Goal: Transaction & Acquisition: Purchase product/service

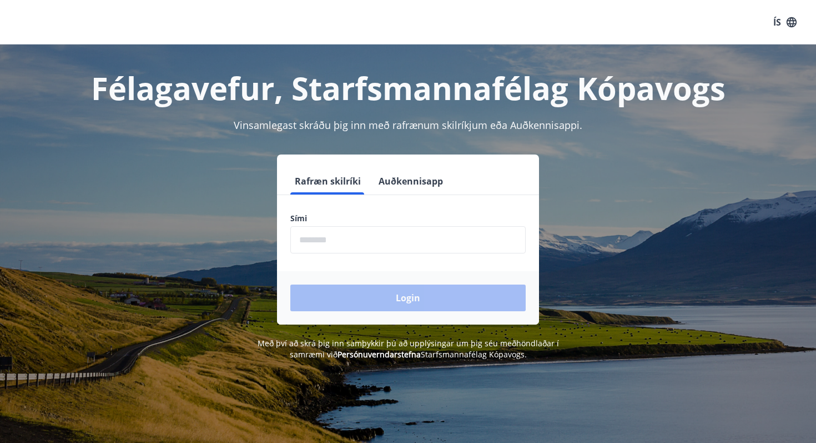
click at [390, 187] on button "Auðkennisapp" at bounding box center [410, 181] width 73 height 27
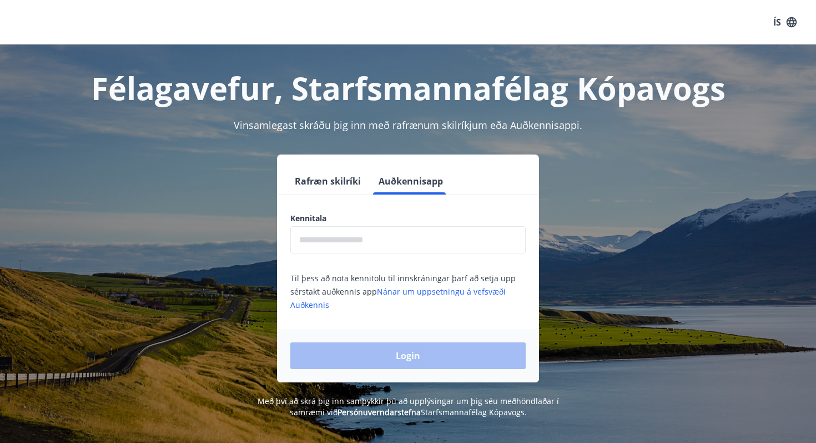
click at [376, 243] on input "text" at bounding box center [407, 239] width 235 height 27
type input "*"
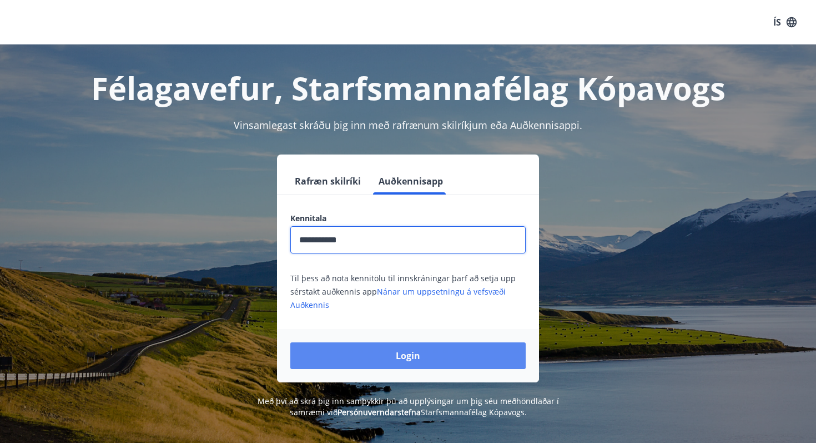
type input "**********"
click at [388, 355] on button "Login" at bounding box center [407, 355] width 235 height 27
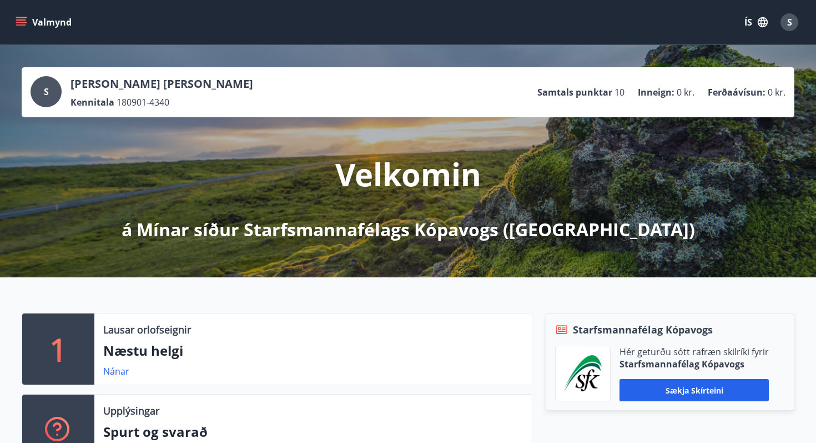
click at [25, 23] on icon "menu" at bounding box center [21, 22] width 11 height 11
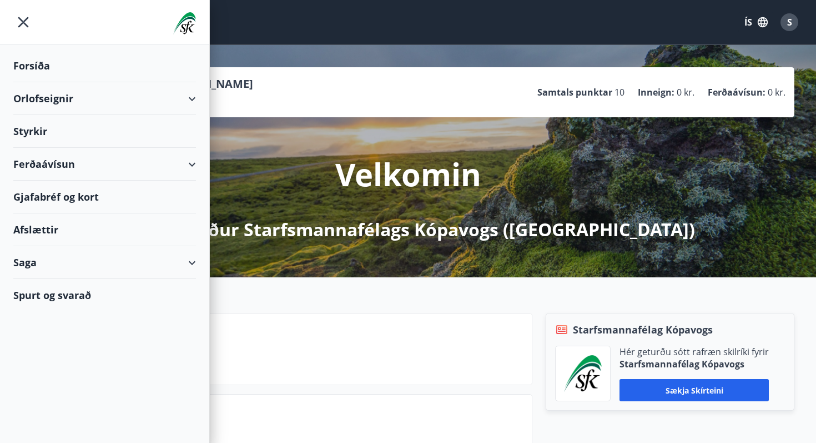
click at [192, 161] on div "Ferðaávísun" at bounding box center [104, 164] width 183 height 33
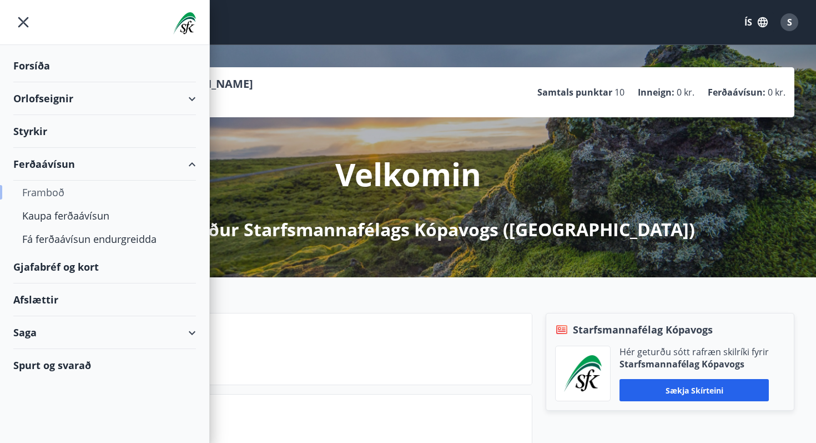
click at [56, 192] on div "Framboð" at bounding box center [104, 191] width 165 height 23
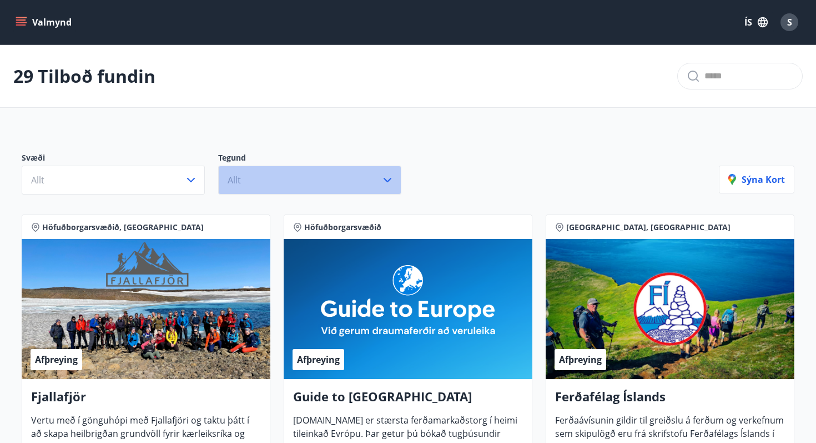
click at [226, 183] on button "Allt" at bounding box center [309, 179] width 183 height 29
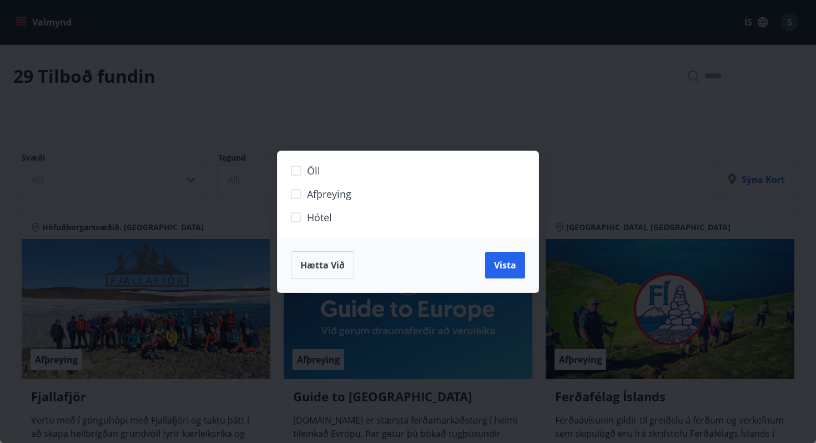
click at [315, 127] on div "Öll Afþreying Hótel Hætta við Vista" at bounding box center [408, 221] width 816 height 443
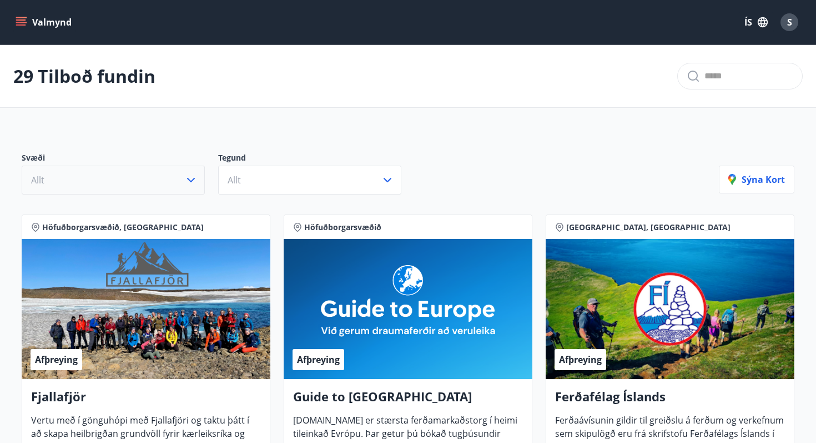
click at [173, 169] on button "Allt" at bounding box center [113, 179] width 183 height 29
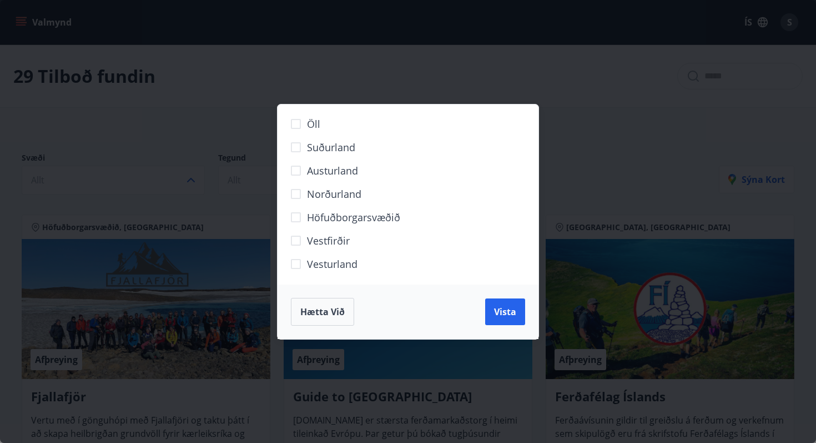
click at [208, 130] on div "Öll Suðurland [GEOGRAPHIC_DATA] Norðurland Höfuðborgarsvæðið [GEOGRAPHIC_DATA] …" at bounding box center [408, 221] width 816 height 443
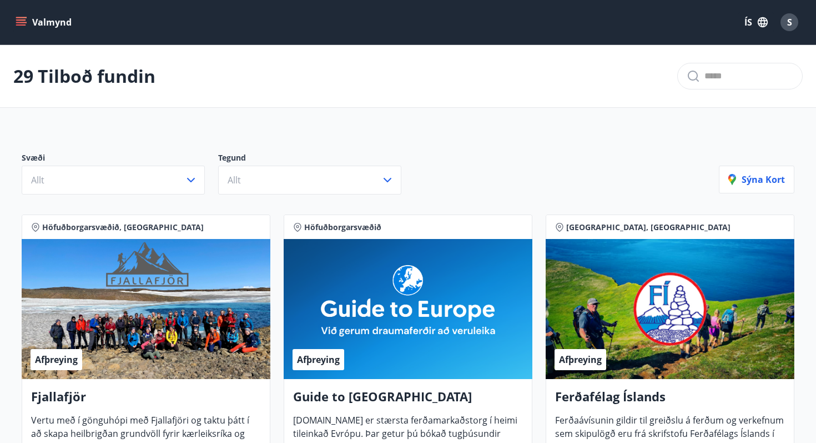
click at [23, 17] on icon "menu" at bounding box center [22, 17] width 12 height 1
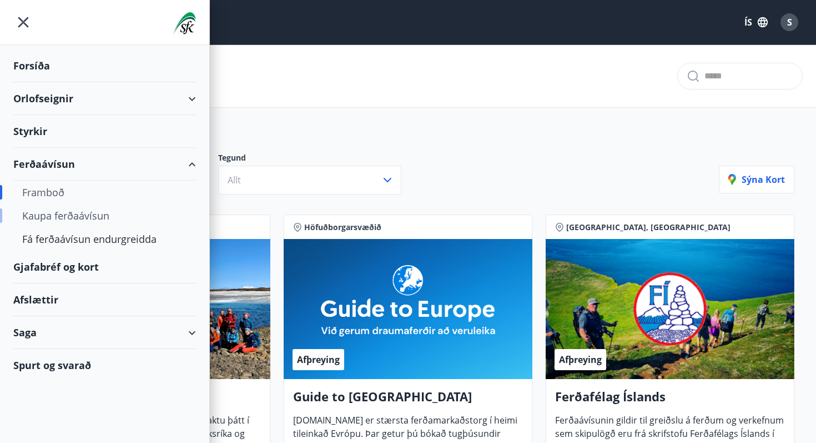
click at [51, 215] on div "Kaupa ferðaávísun" at bounding box center [104, 215] width 165 height 23
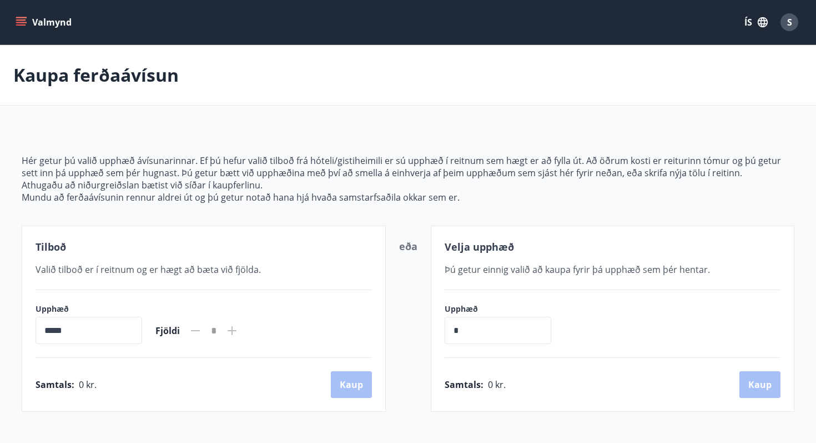
click at [21, 22] on icon "menu" at bounding box center [22, 22] width 12 height 1
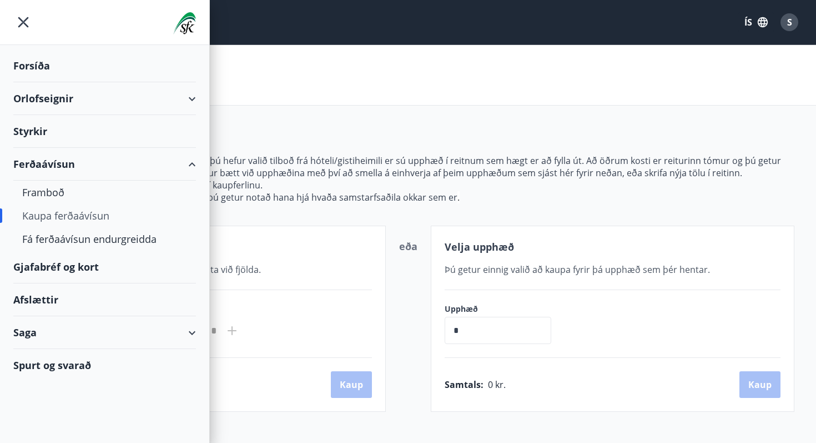
click at [54, 261] on div "Gjafabréf og kort" at bounding box center [104, 266] width 183 height 33
click at [507, 66] on div "Kaupa ferðaávísun" at bounding box center [408, 75] width 816 height 61
